Goal: Transaction & Acquisition: Purchase product/service

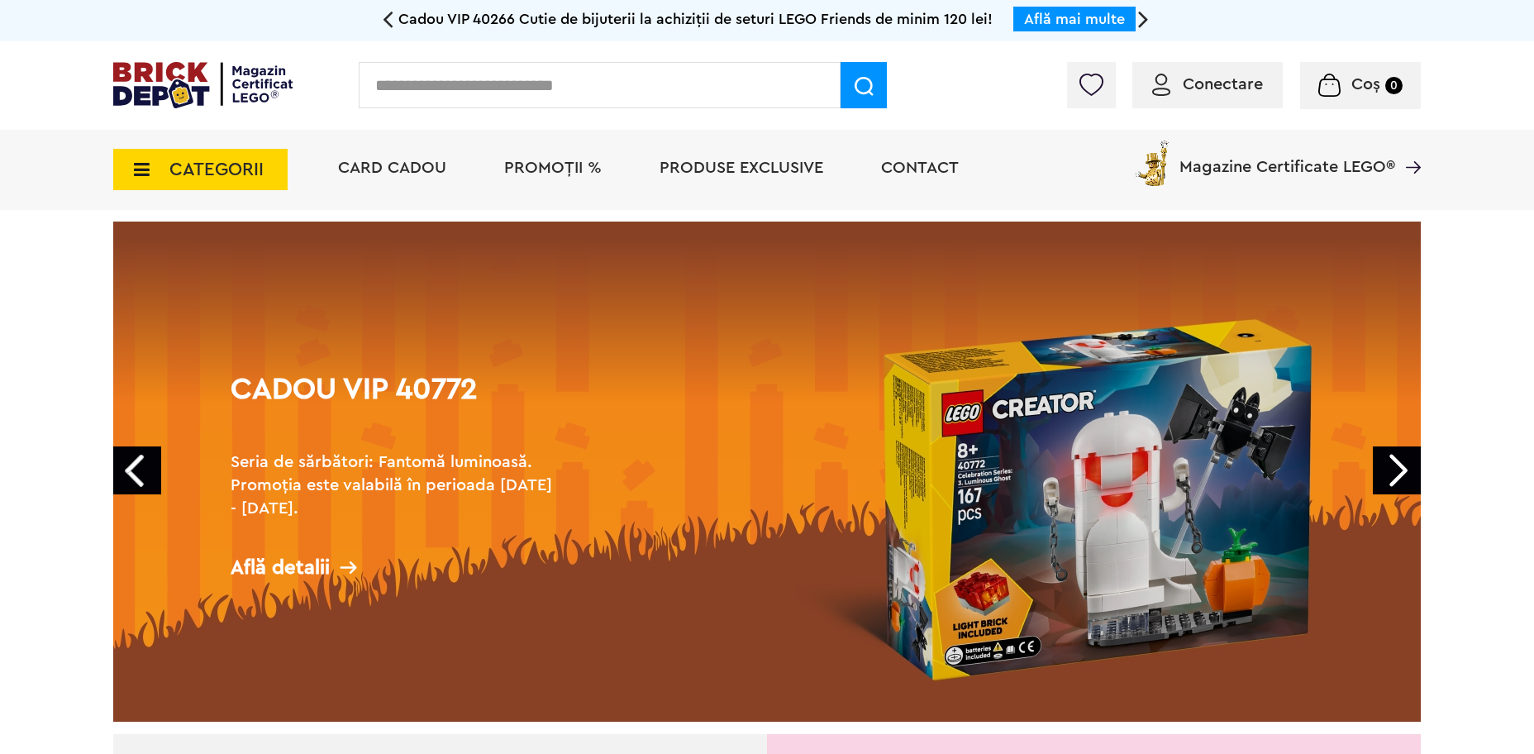
click at [616, 68] on input "text" at bounding box center [600, 85] width 482 height 46
type input "*****"
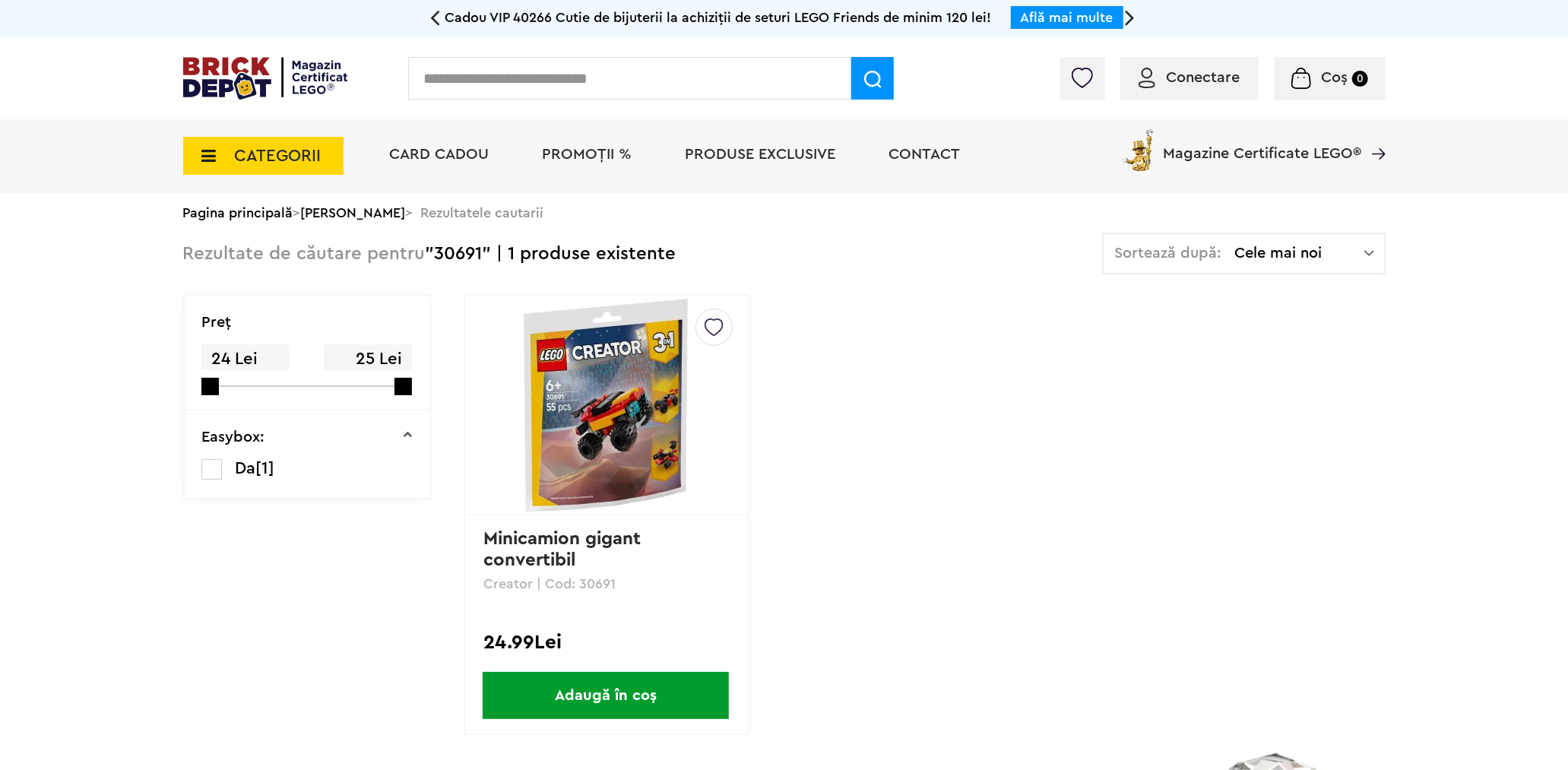
click at [654, 700] on span "Adaugă în coș" at bounding box center [606, 695] width 246 height 47
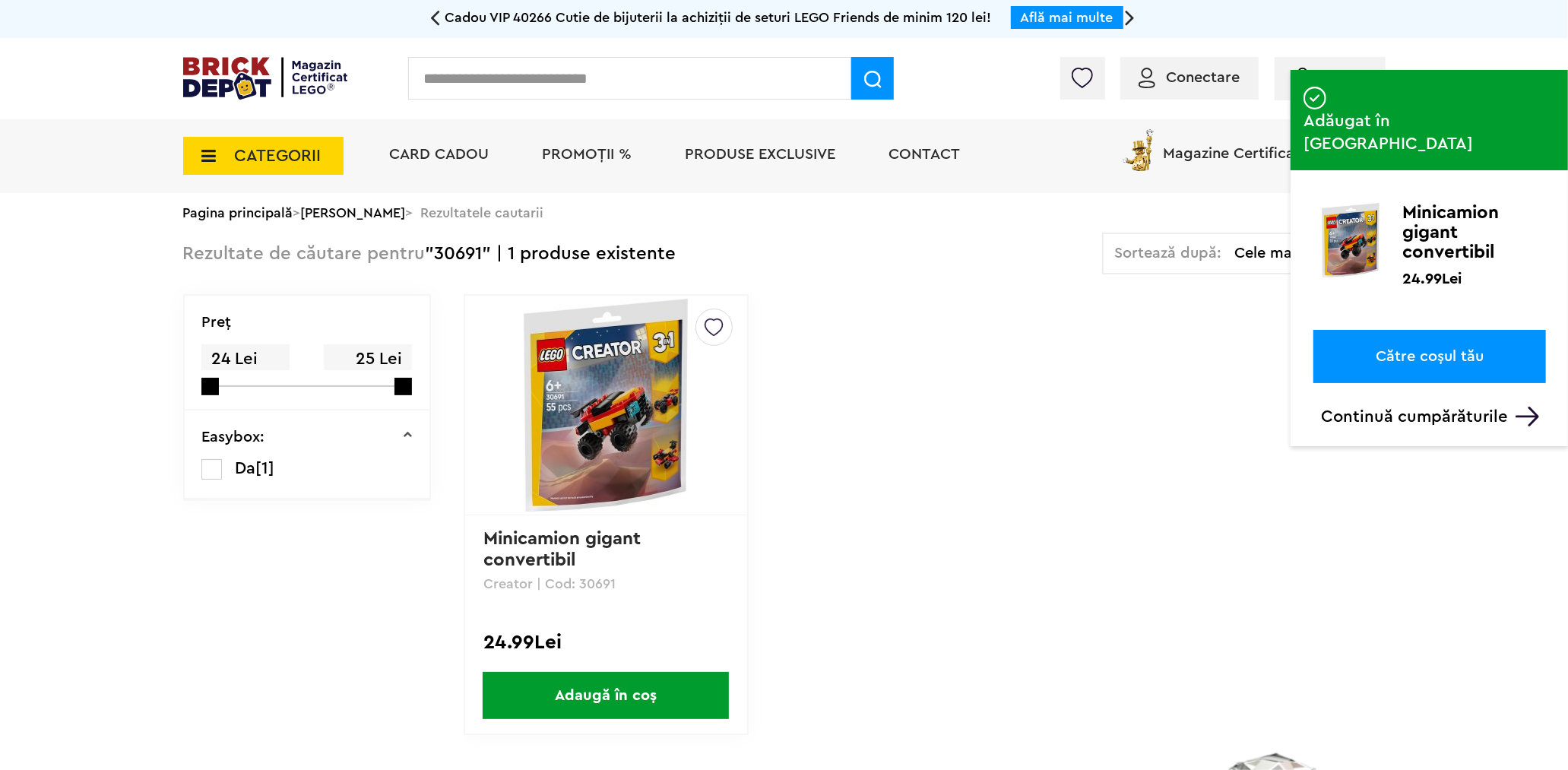
click at [1185, 65] on div "Conectare" at bounding box center [1189, 78] width 138 height 42
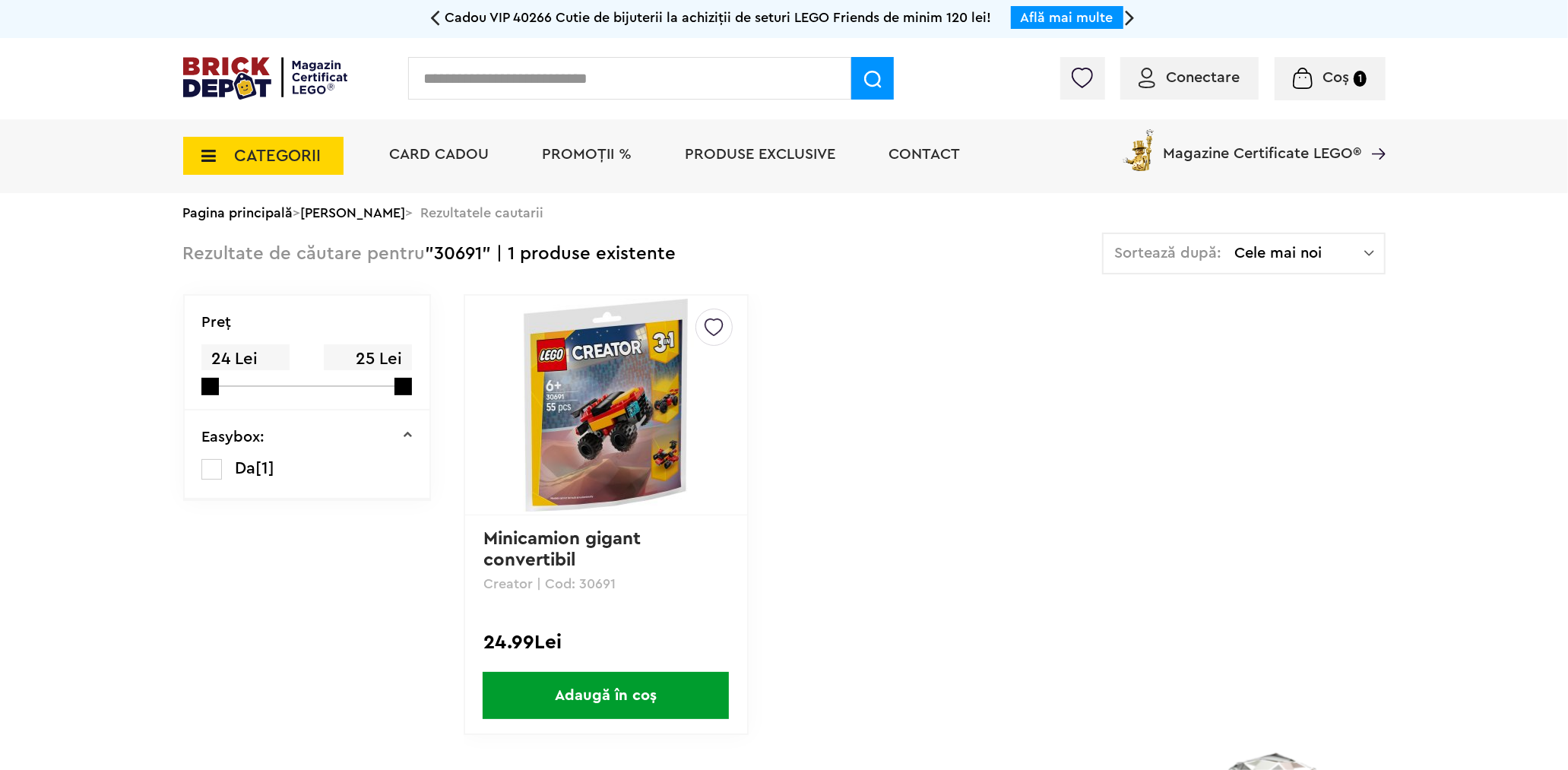
click at [1174, 74] on span "Conectare" at bounding box center [1204, 77] width 74 height 16
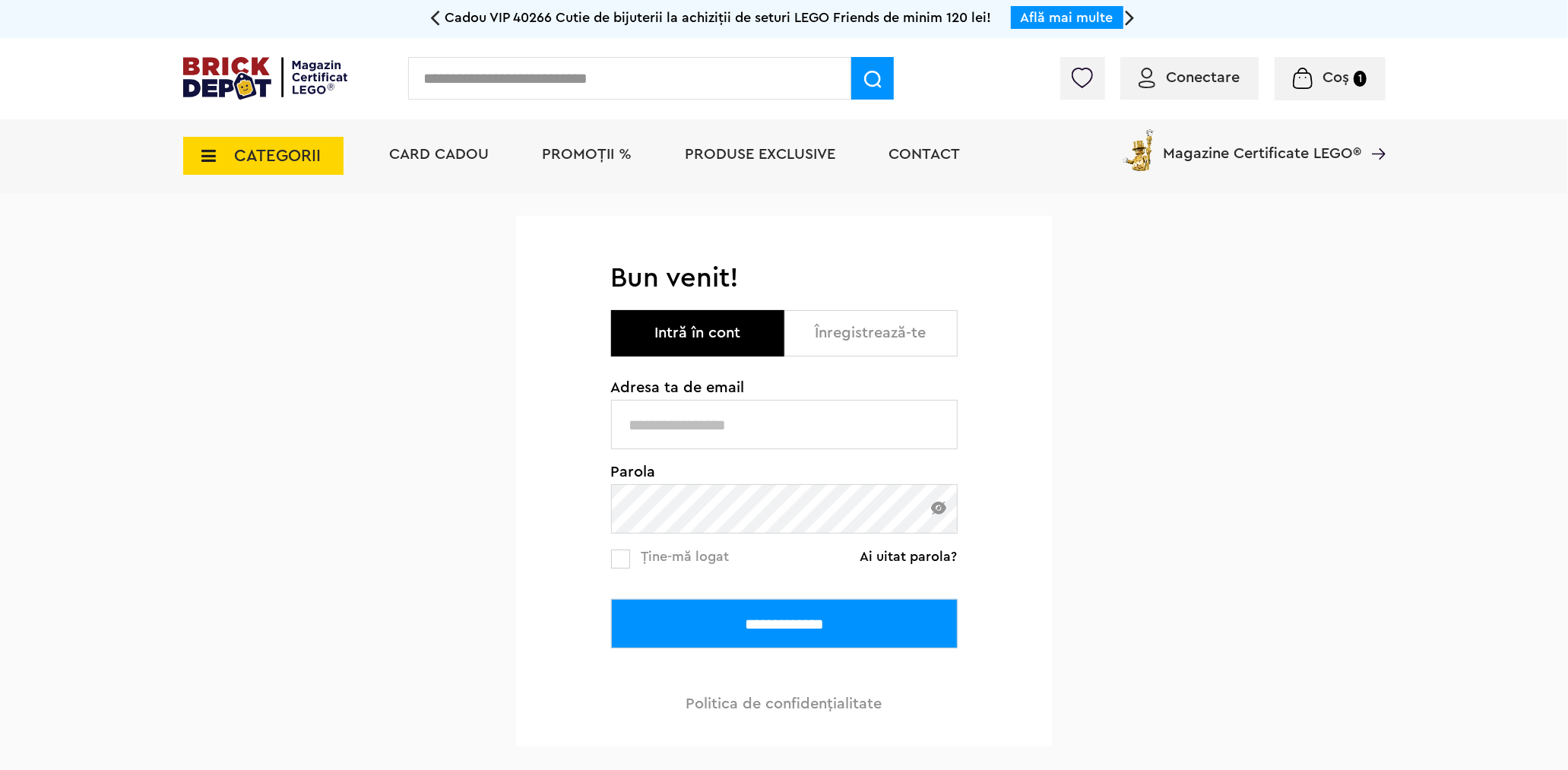
type input "**********"
click at [848, 626] on input "**********" at bounding box center [784, 624] width 347 height 50
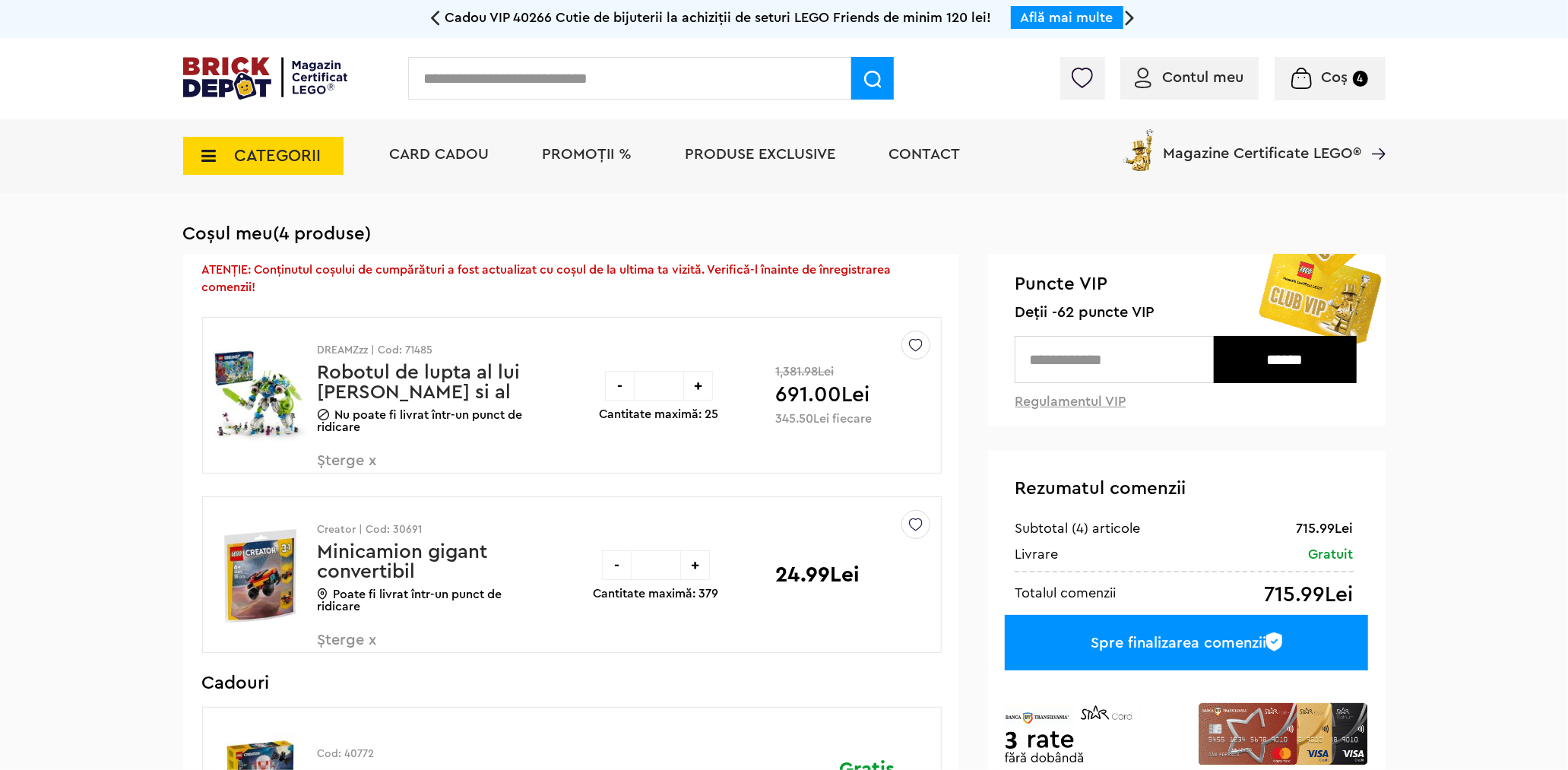
click at [576, 151] on span "PROMOȚII %" at bounding box center [588, 155] width 90 height 16
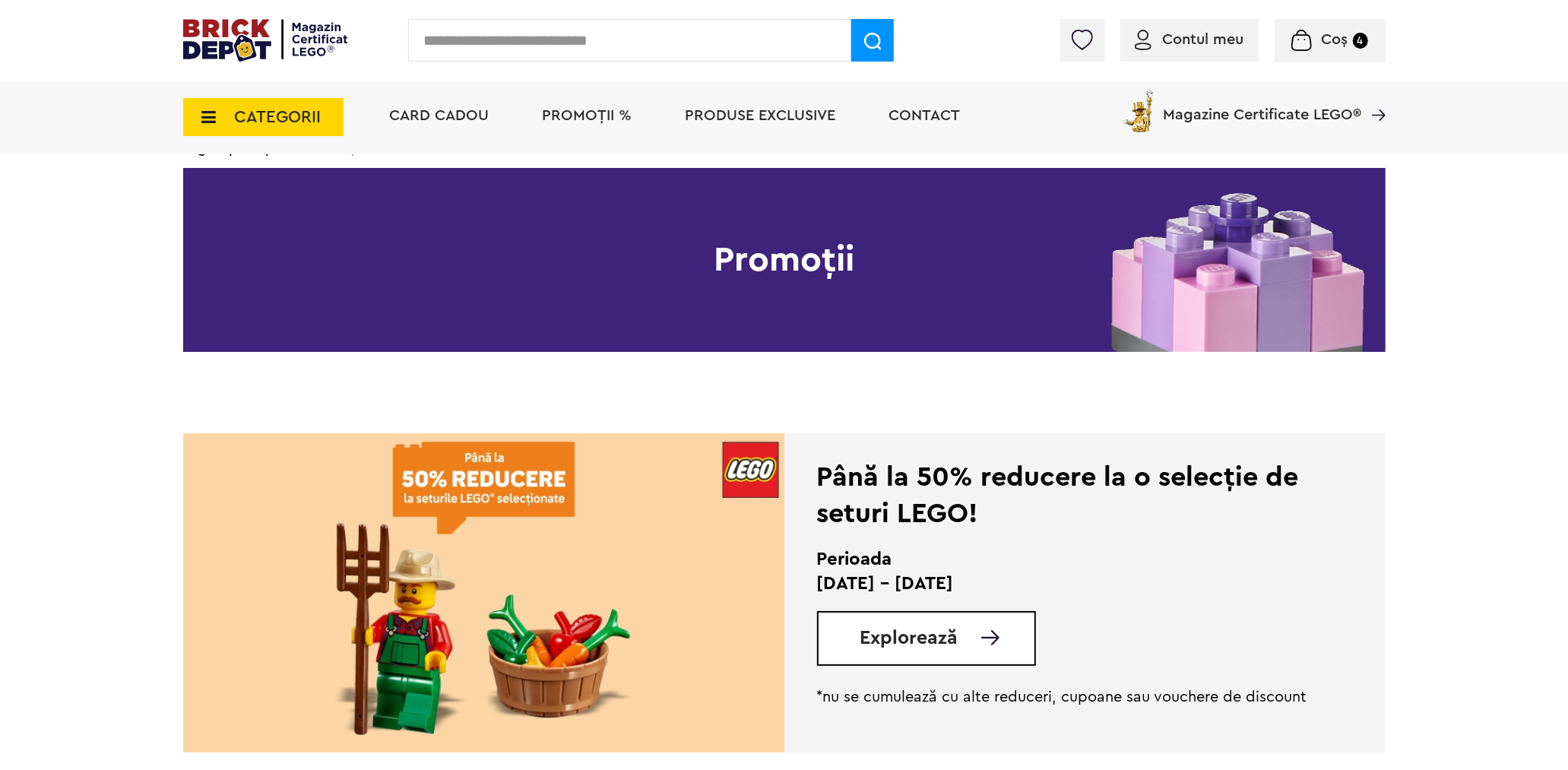
scroll to position [253, 0]
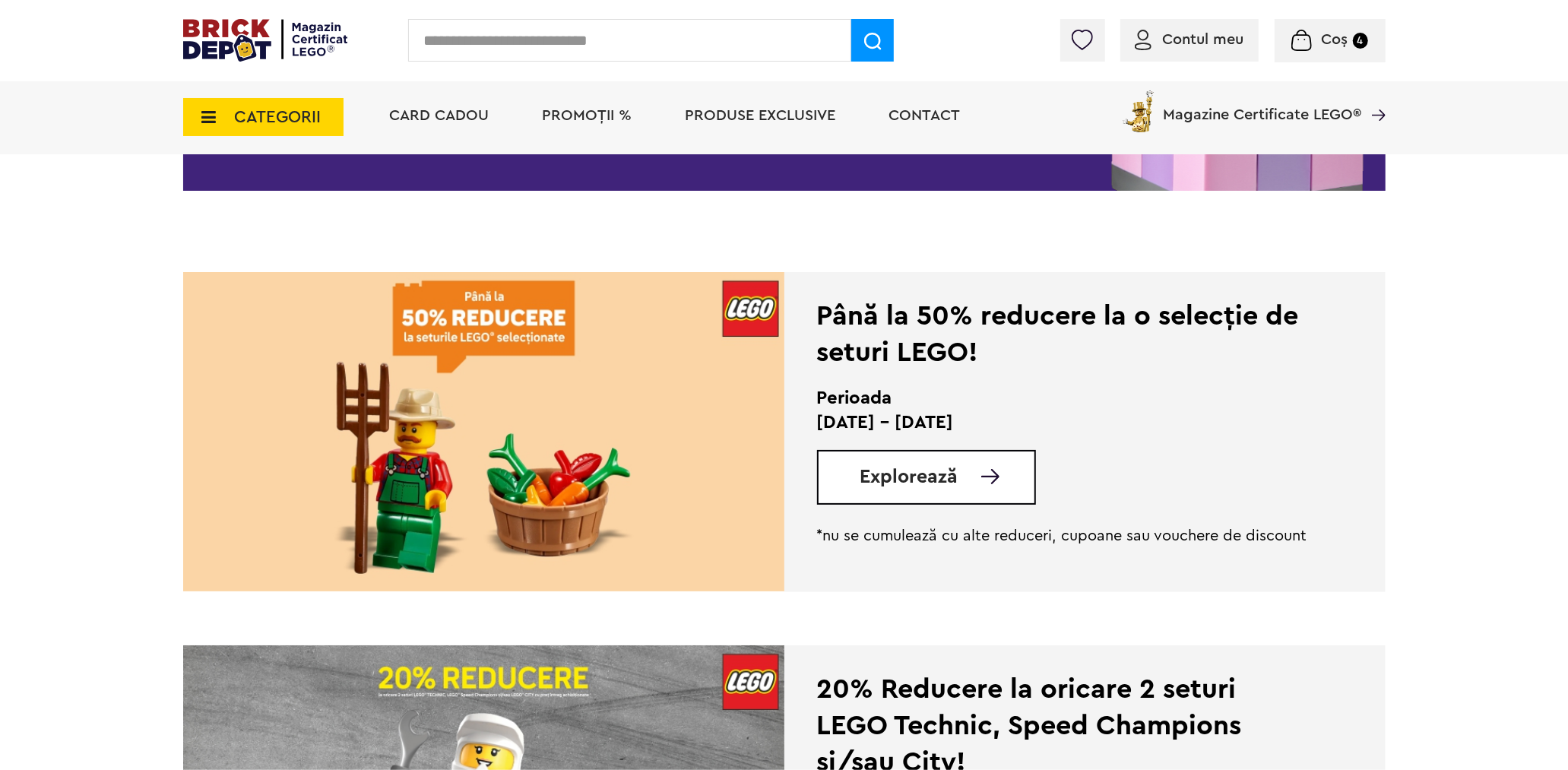
click at [918, 474] on span "Explorează" at bounding box center [910, 477] width 98 height 19
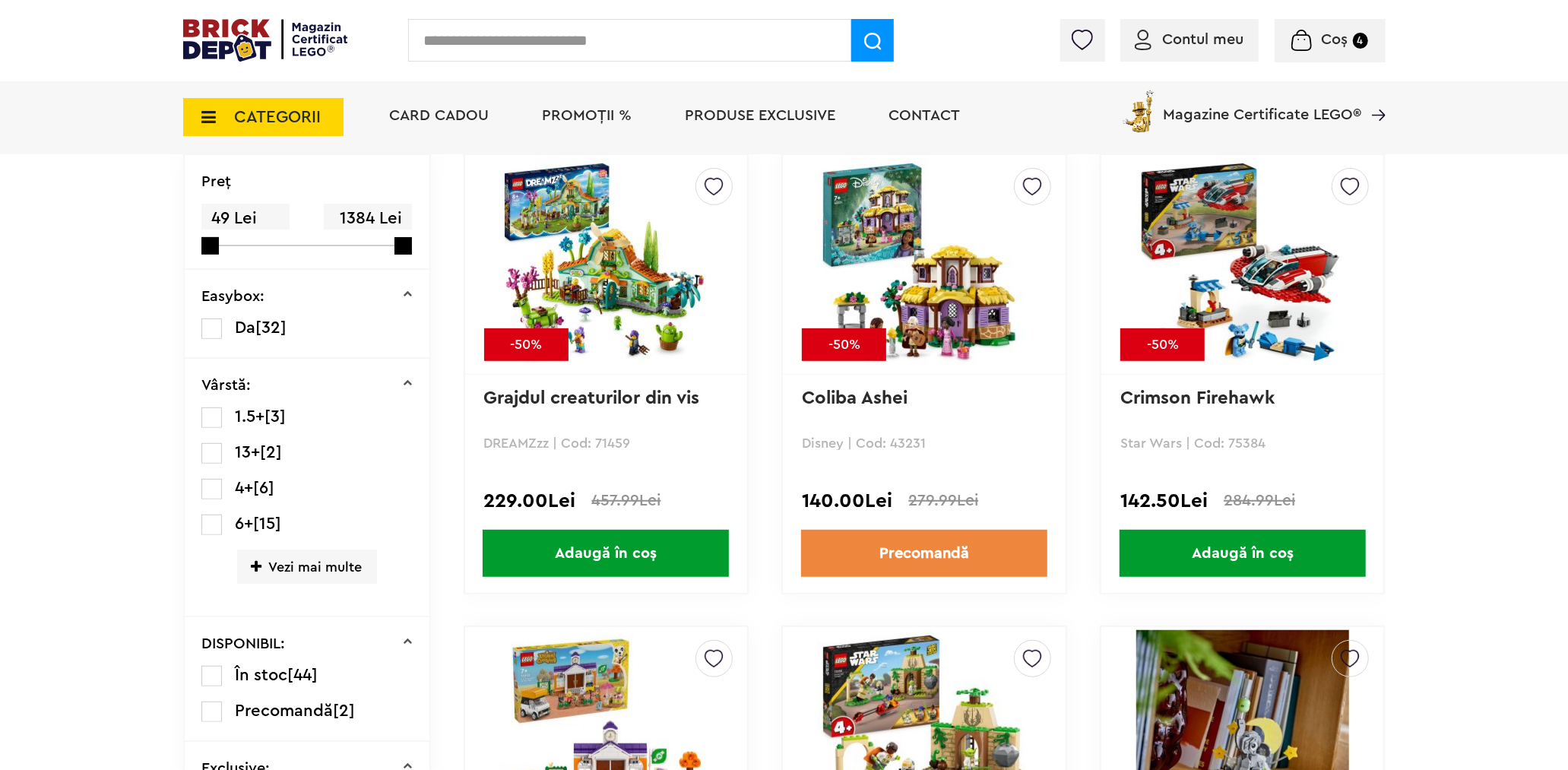
scroll to position [506, 0]
click at [682, 564] on span "Adaugă în coș" at bounding box center [606, 554] width 246 height 47
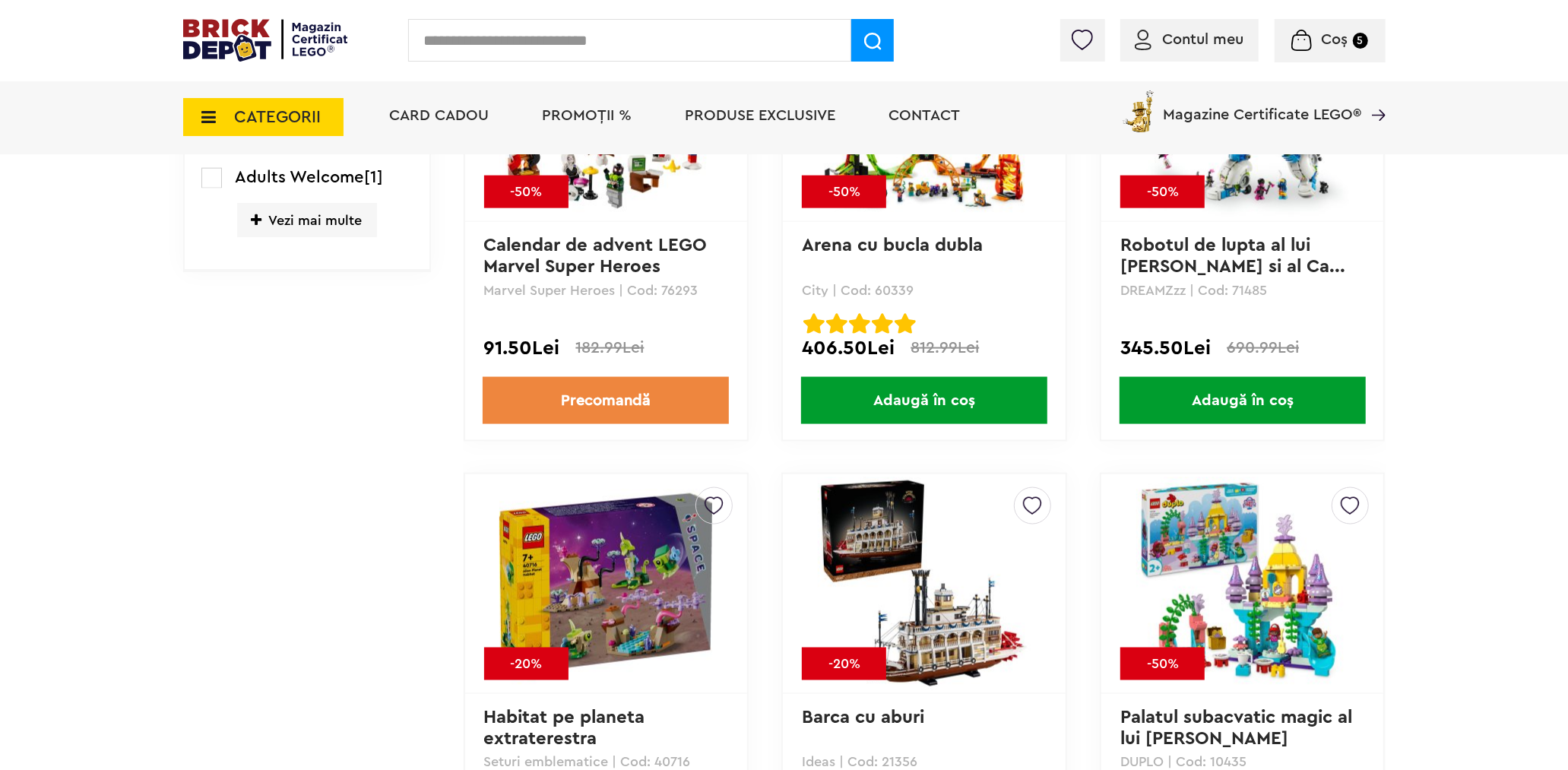
scroll to position [1605, 0]
click at [894, 394] on span "Adaugă în coș" at bounding box center [924, 399] width 246 height 47
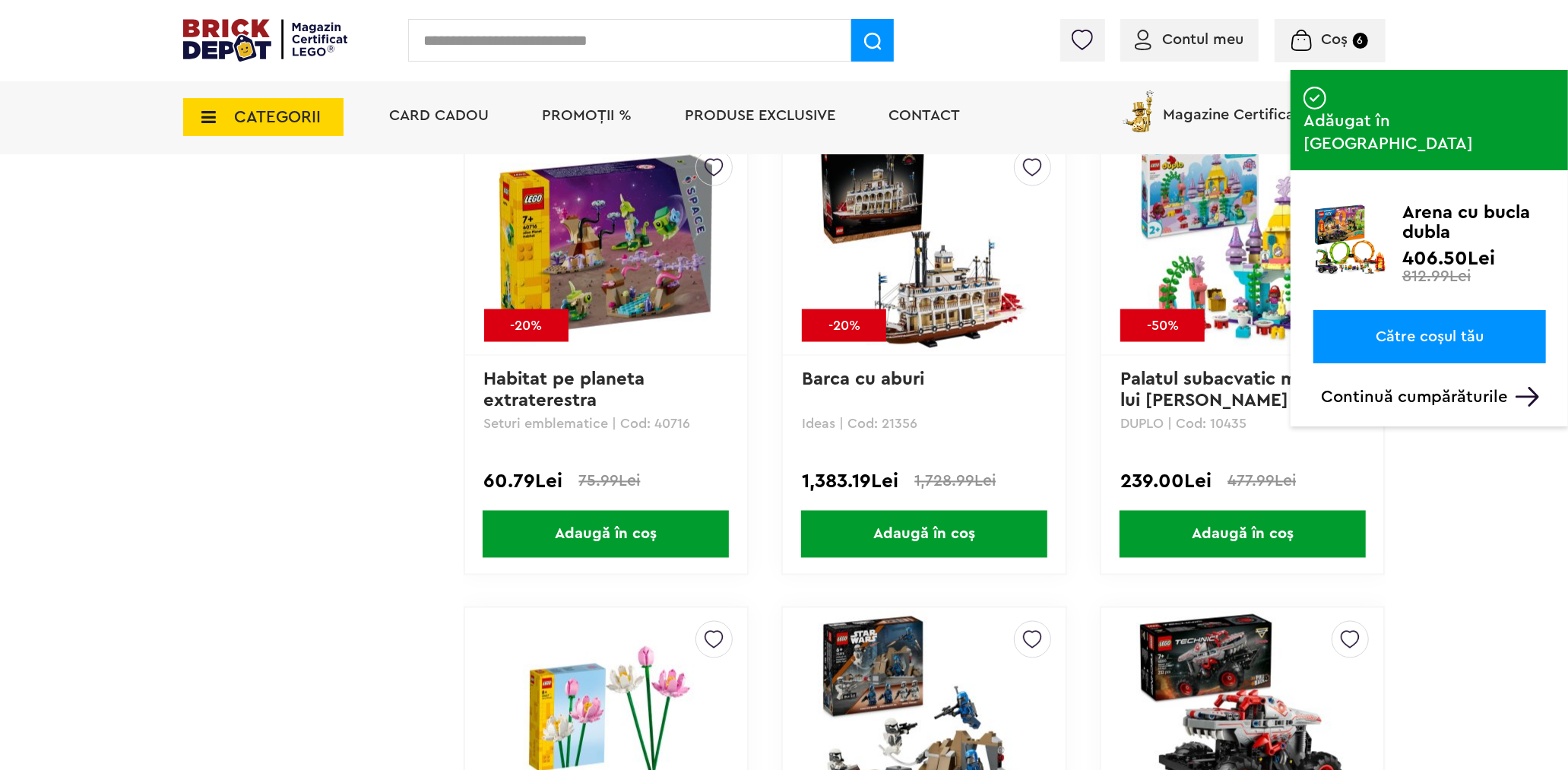
scroll to position [2028, 0]
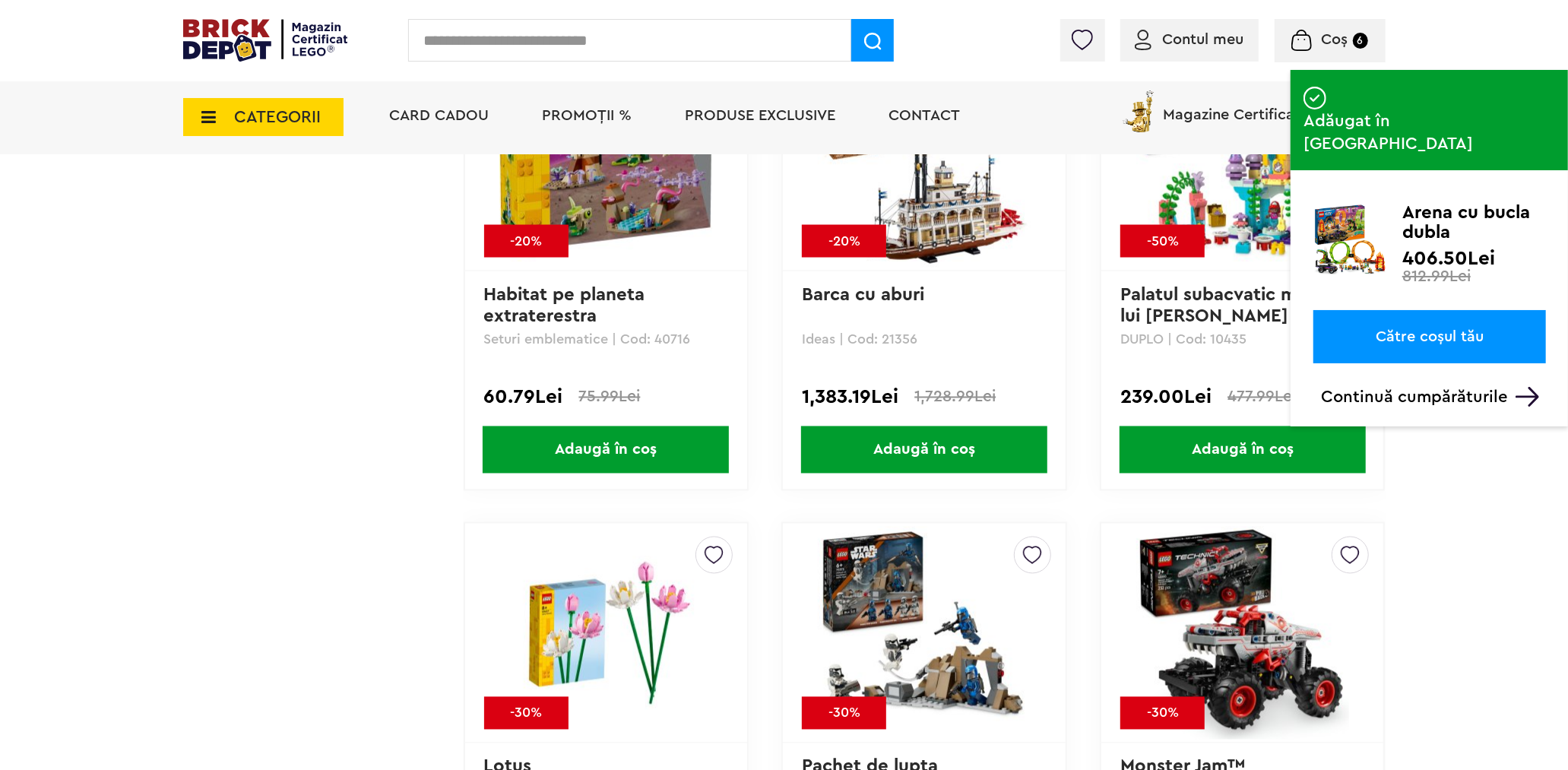
click at [830, 442] on span "Adaugă în coș" at bounding box center [924, 450] width 246 height 47
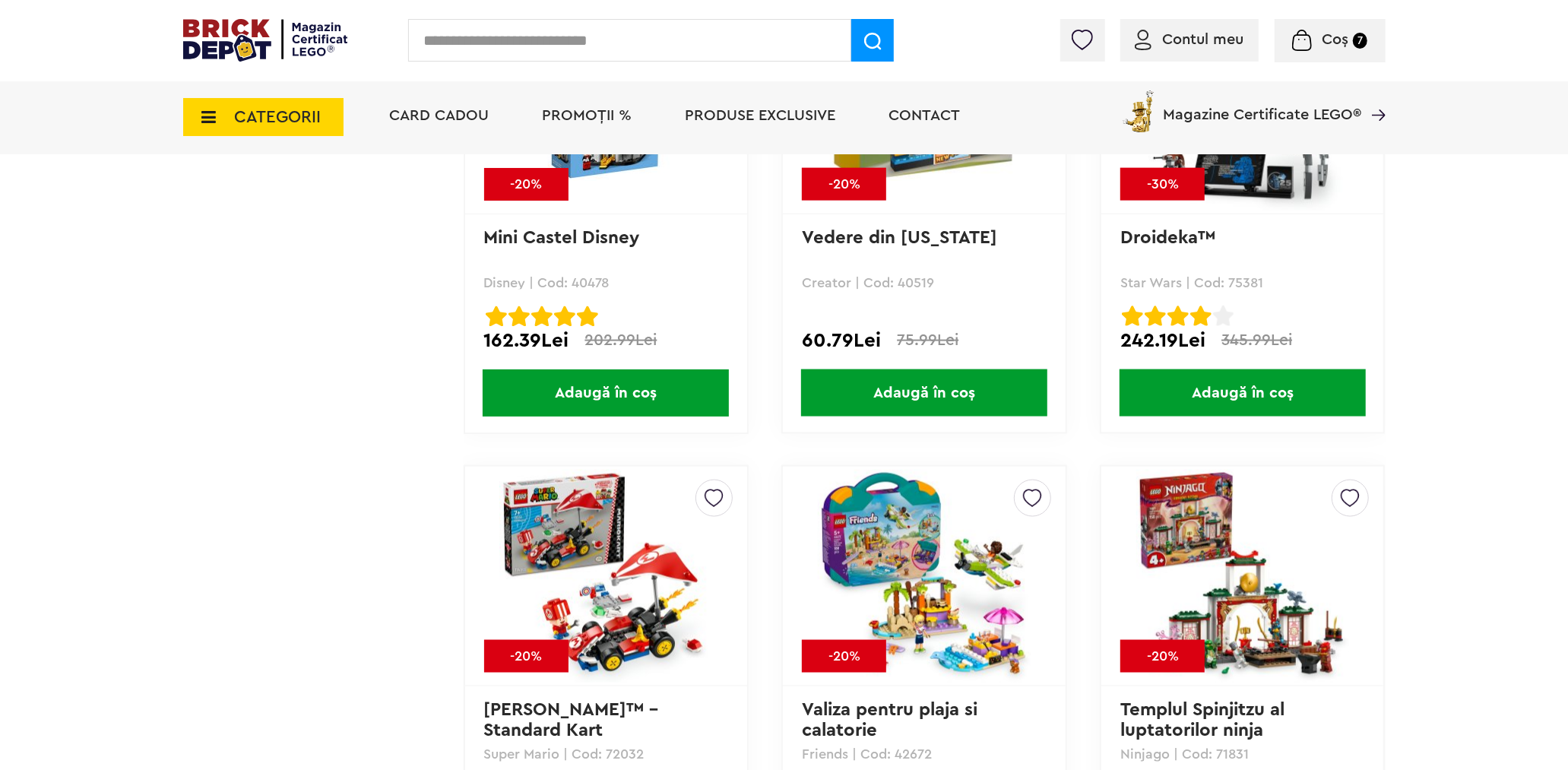
scroll to position [6337, 0]
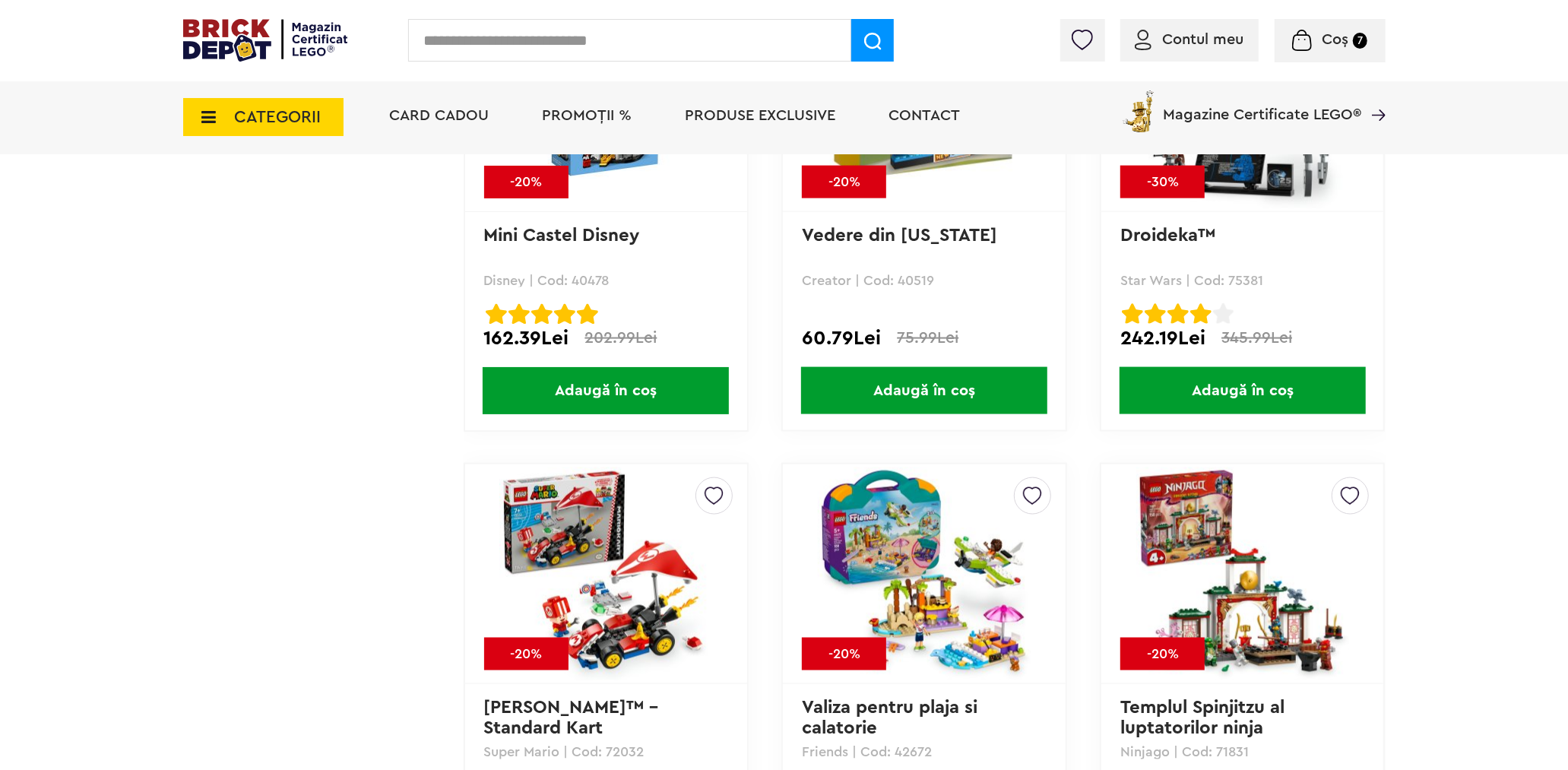
drag, startPoint x: 873, startPoint y: 371, endPoint x: 738, endPoint y: 370, distance: 135.0
click at [872, 370] on span "Adaugă în coș" at bounding box center [924, 390] width 246 height 47
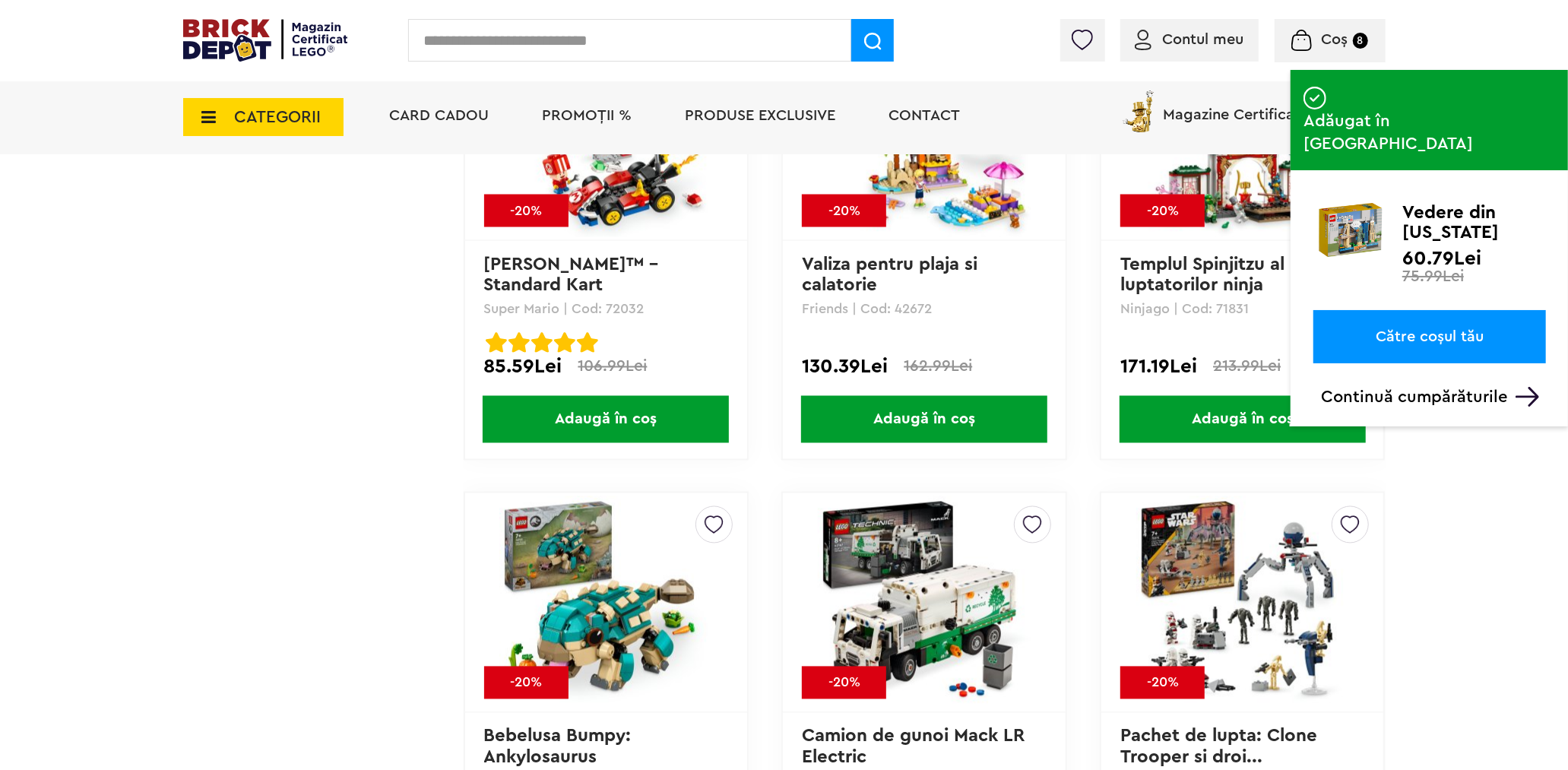
scroll to position [6674, 0]
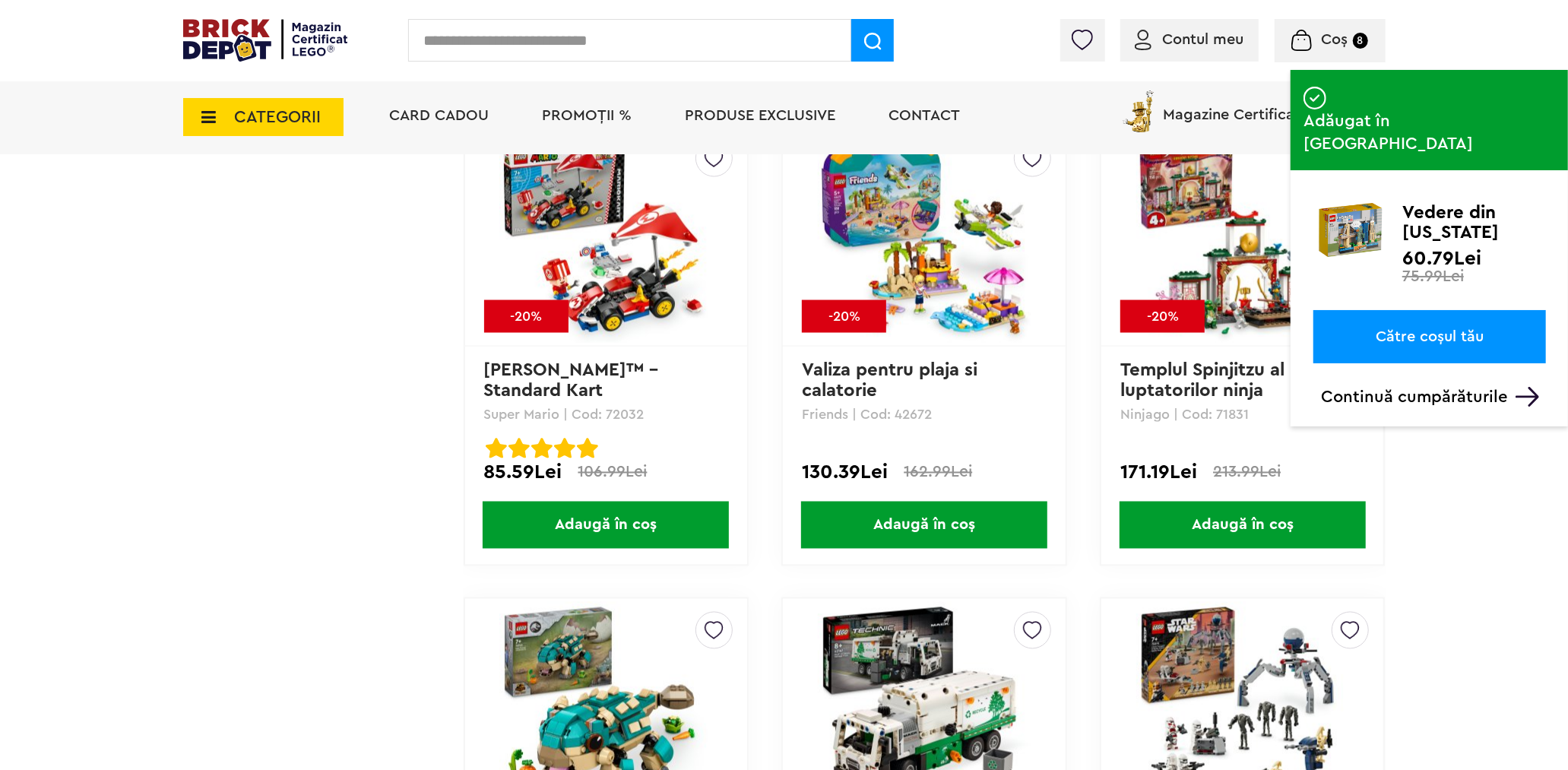
click at [634, 513] on span "Adaugă în coș" at bounding box center [606, 525] width 246 height 47
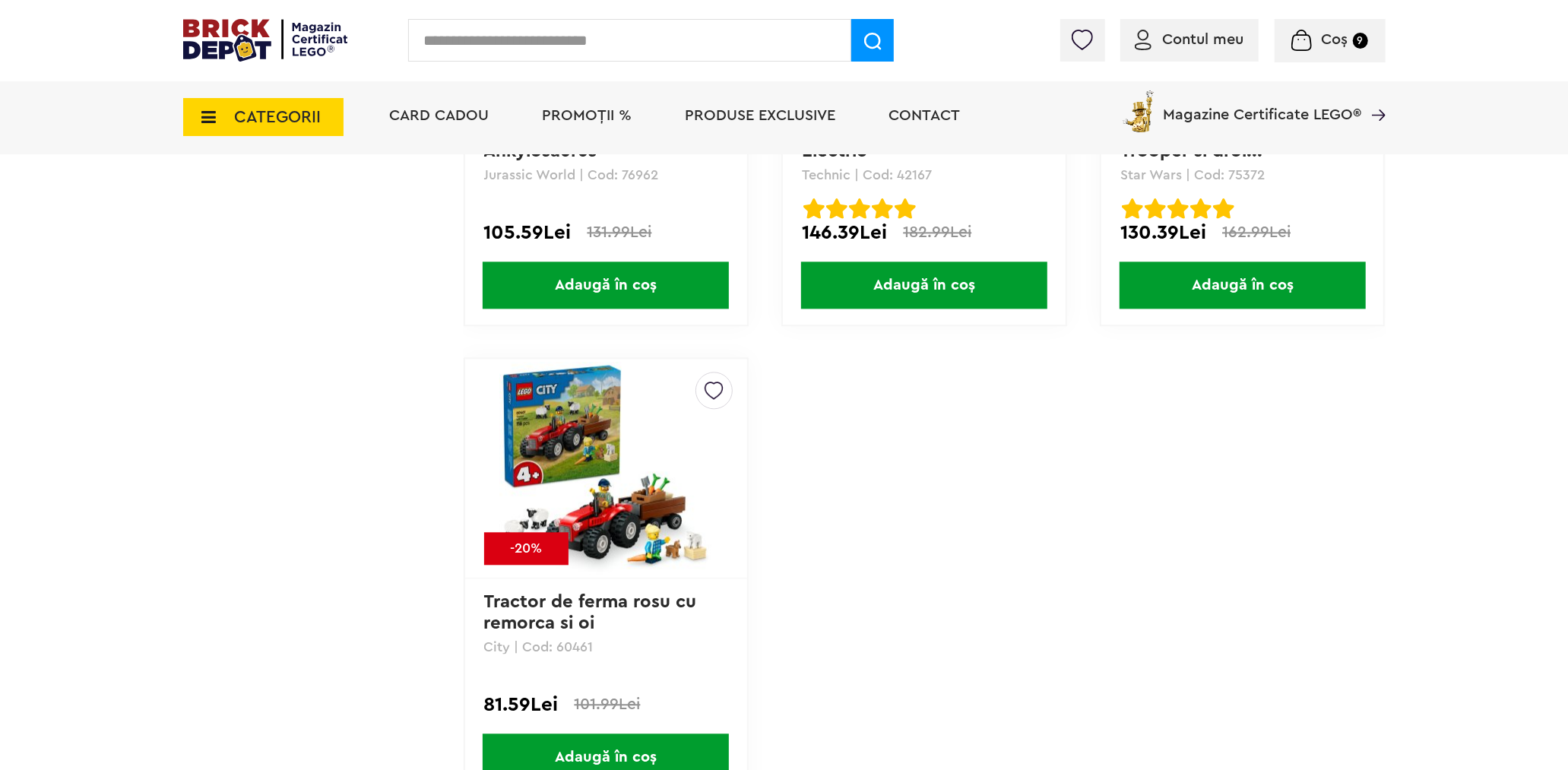
scroll to position [7434, 0]
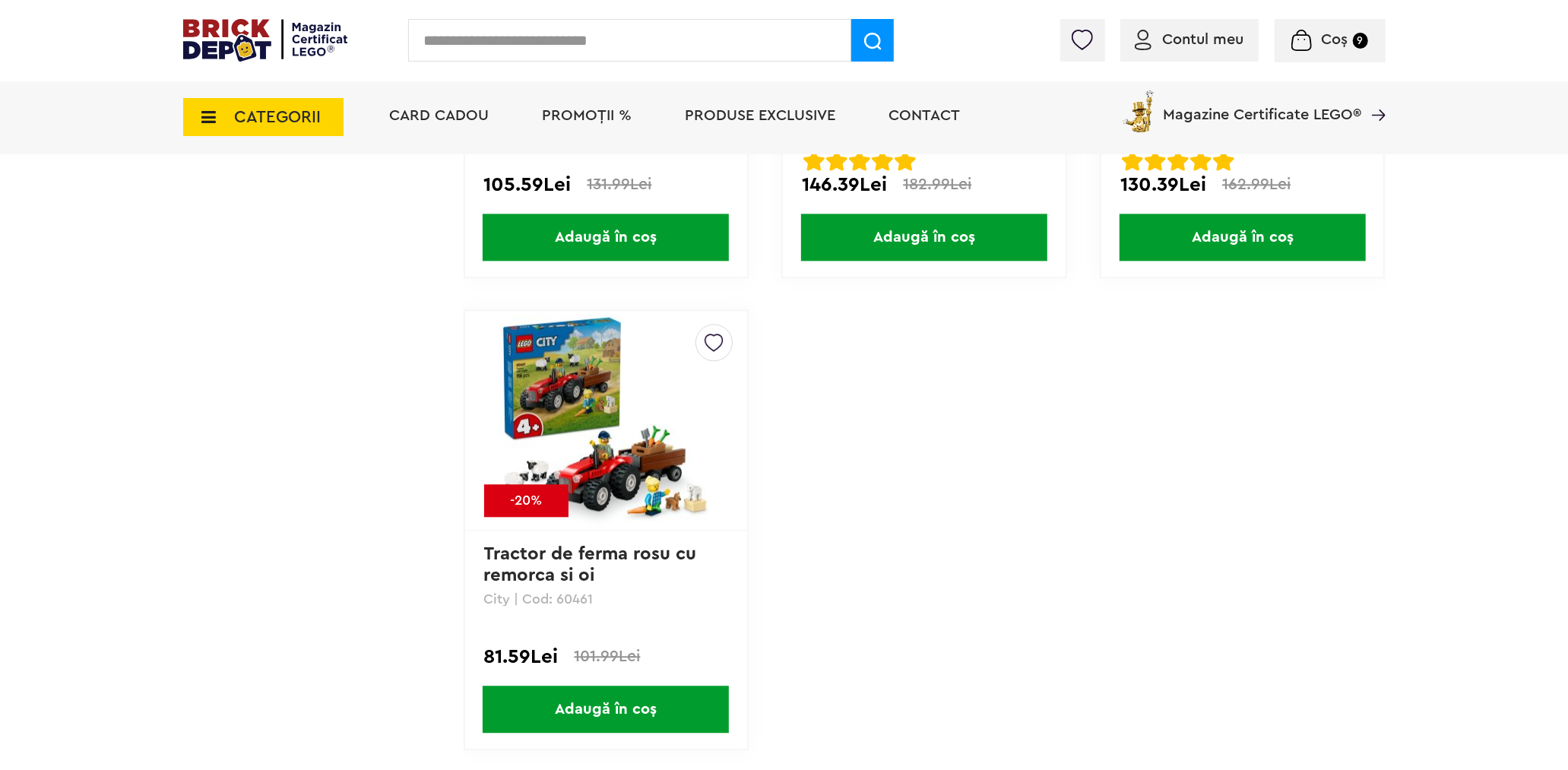
click at [1327, 47] on span "Coș" at bounding box center [1334, 40] width 27 height 16
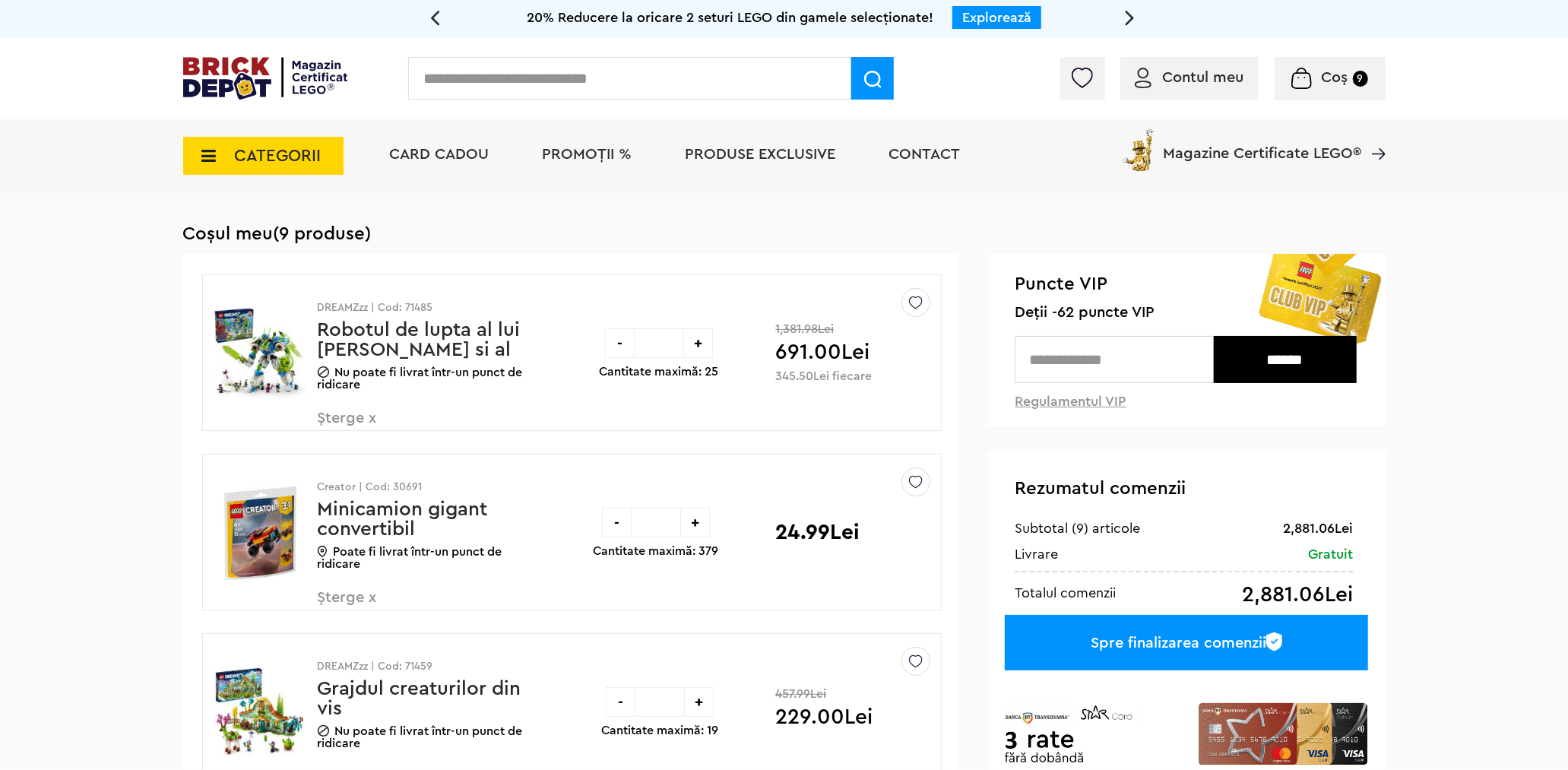
click at [586, 73] on input "text" at bounding box center [630, 78] width 443 height 42
type input "*****"
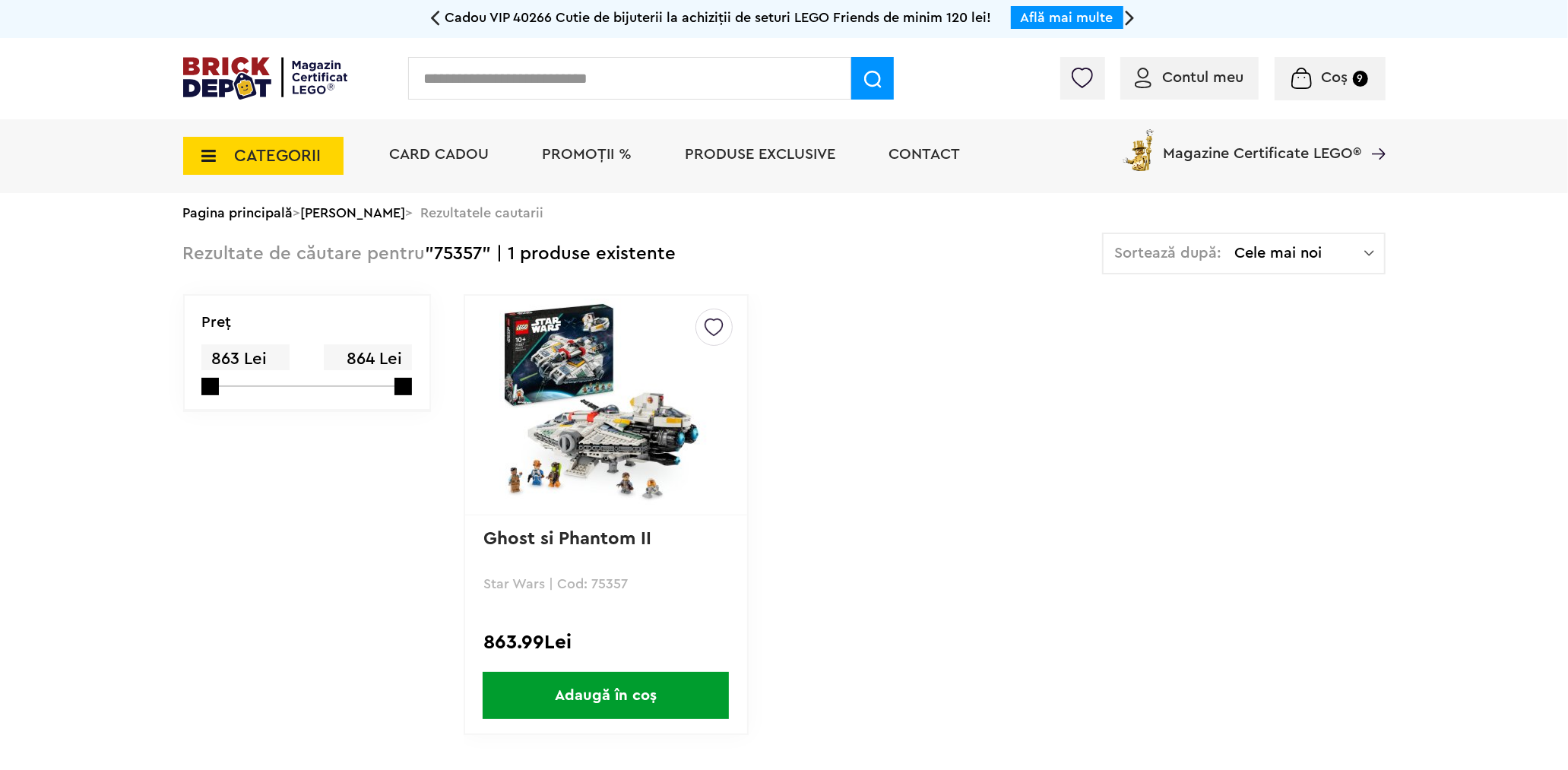
click at [644, 691] on span "Adaugă în coș" at bounding box center [606, 695] width 246 height 47
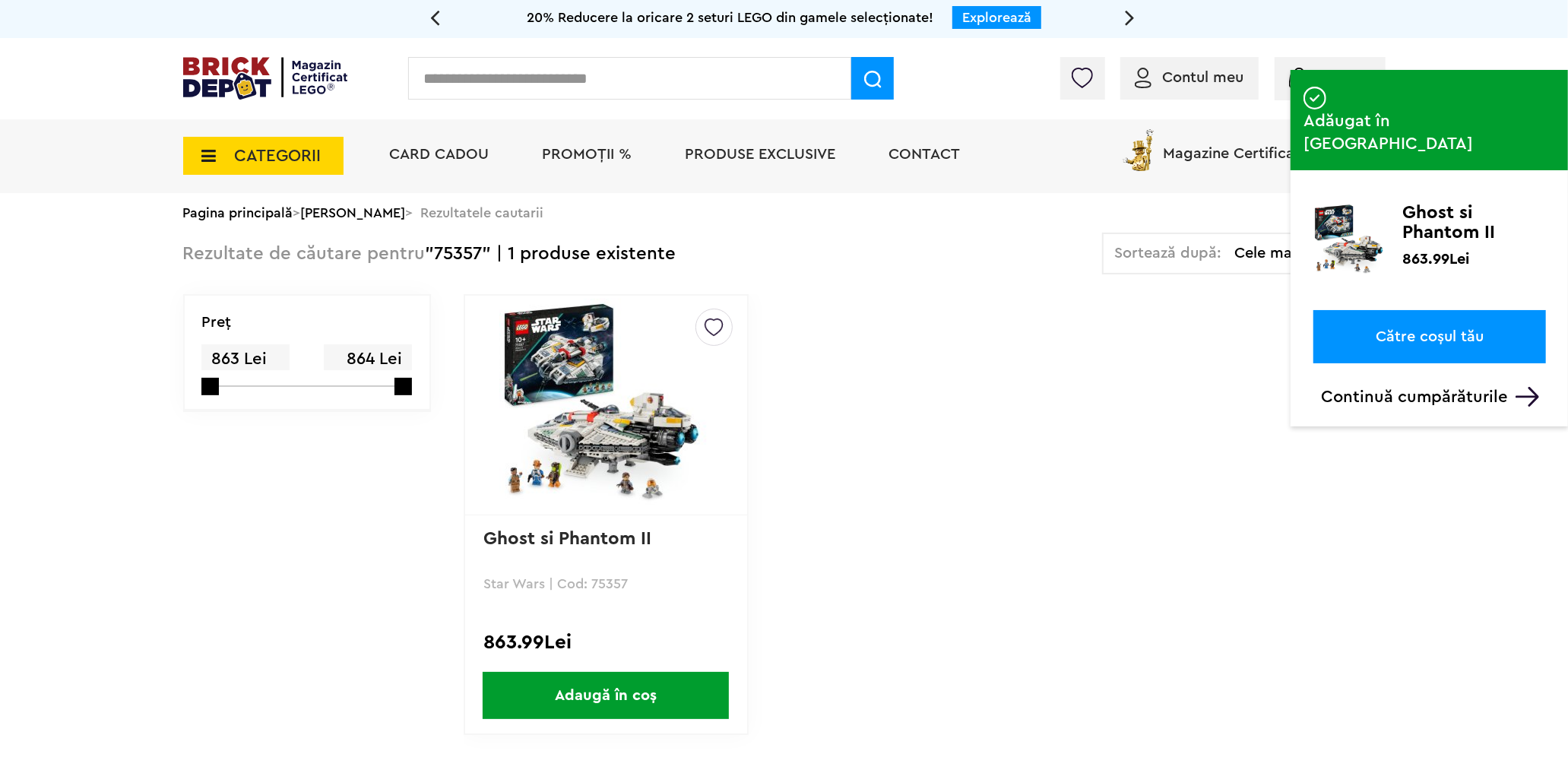
click at [1385, 310] on link "Către coșul tău" at bounding box center [1429, 337] width 233 height 53
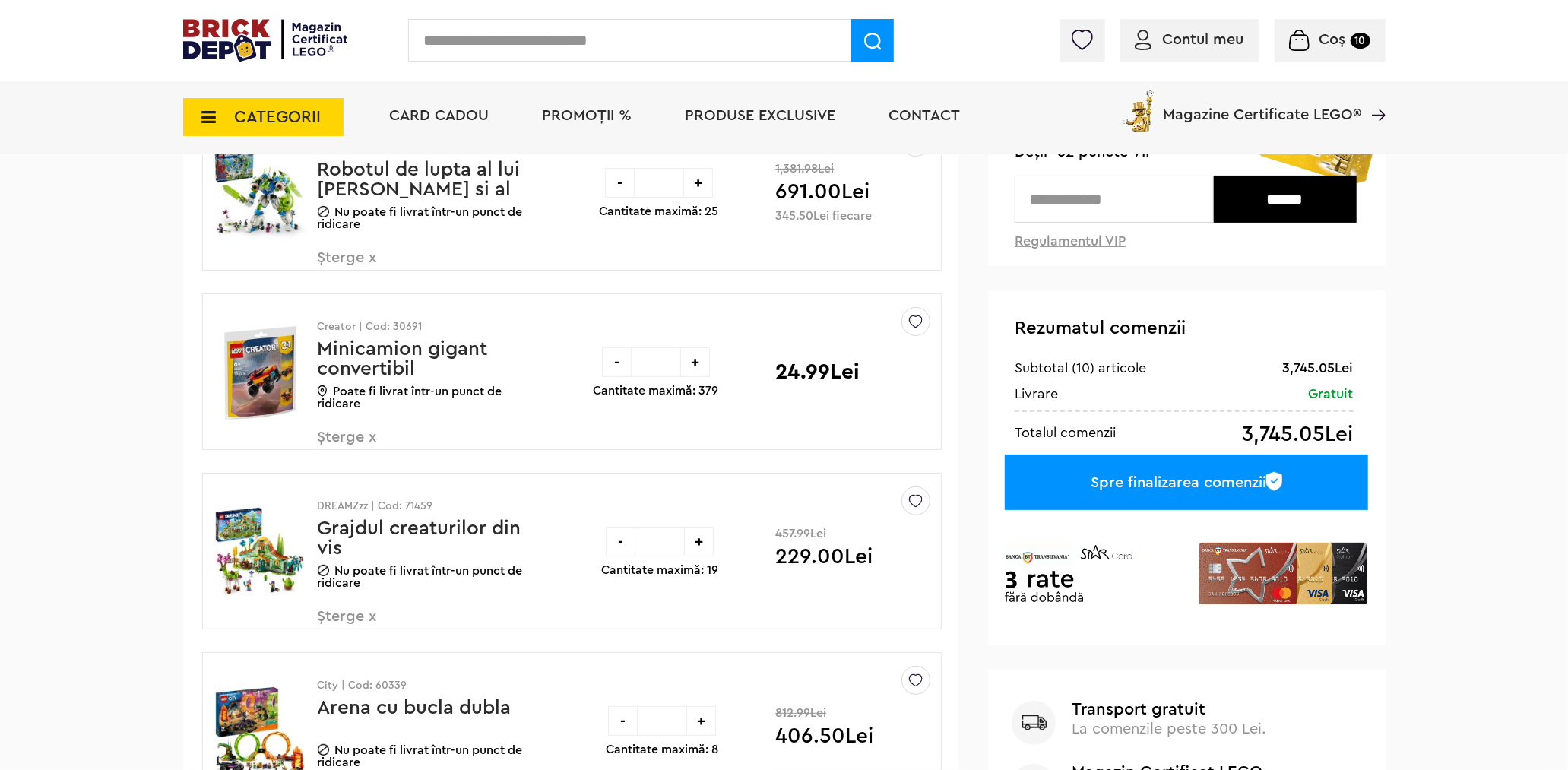
scroll to position [85, 0]
